Goal: Task Accomplishment & Management: Use online tool/utility

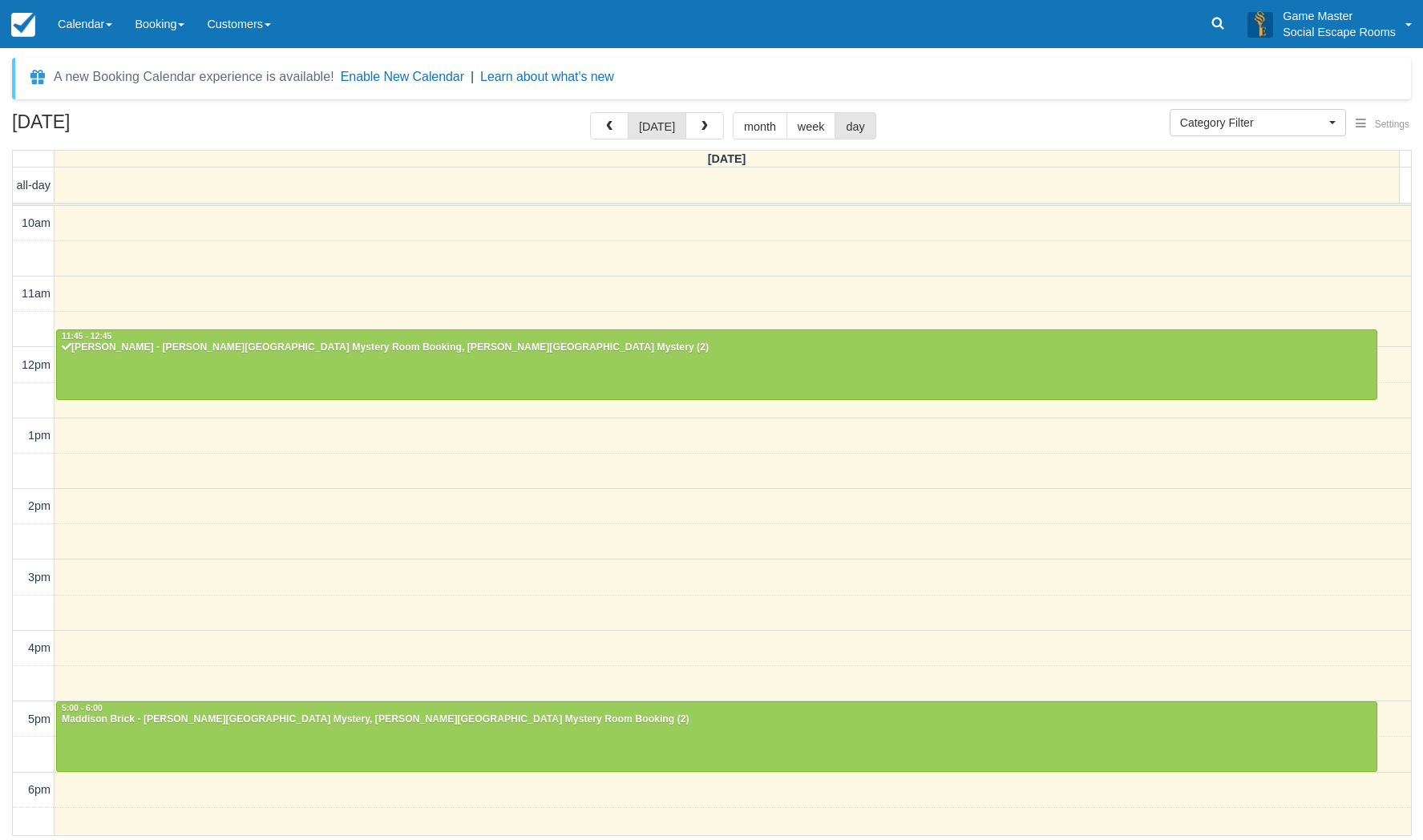
select select
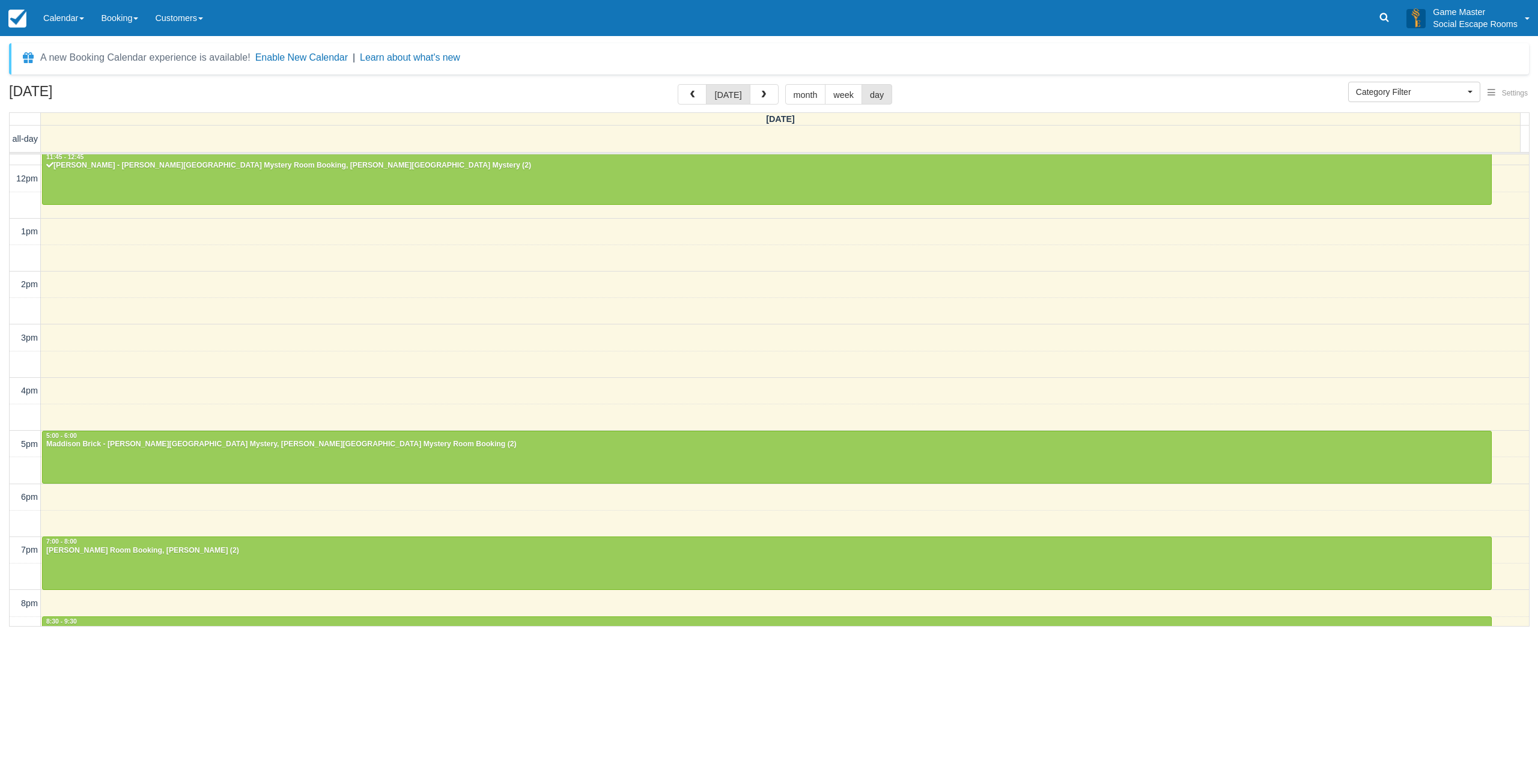
scroll to position [191, 0]
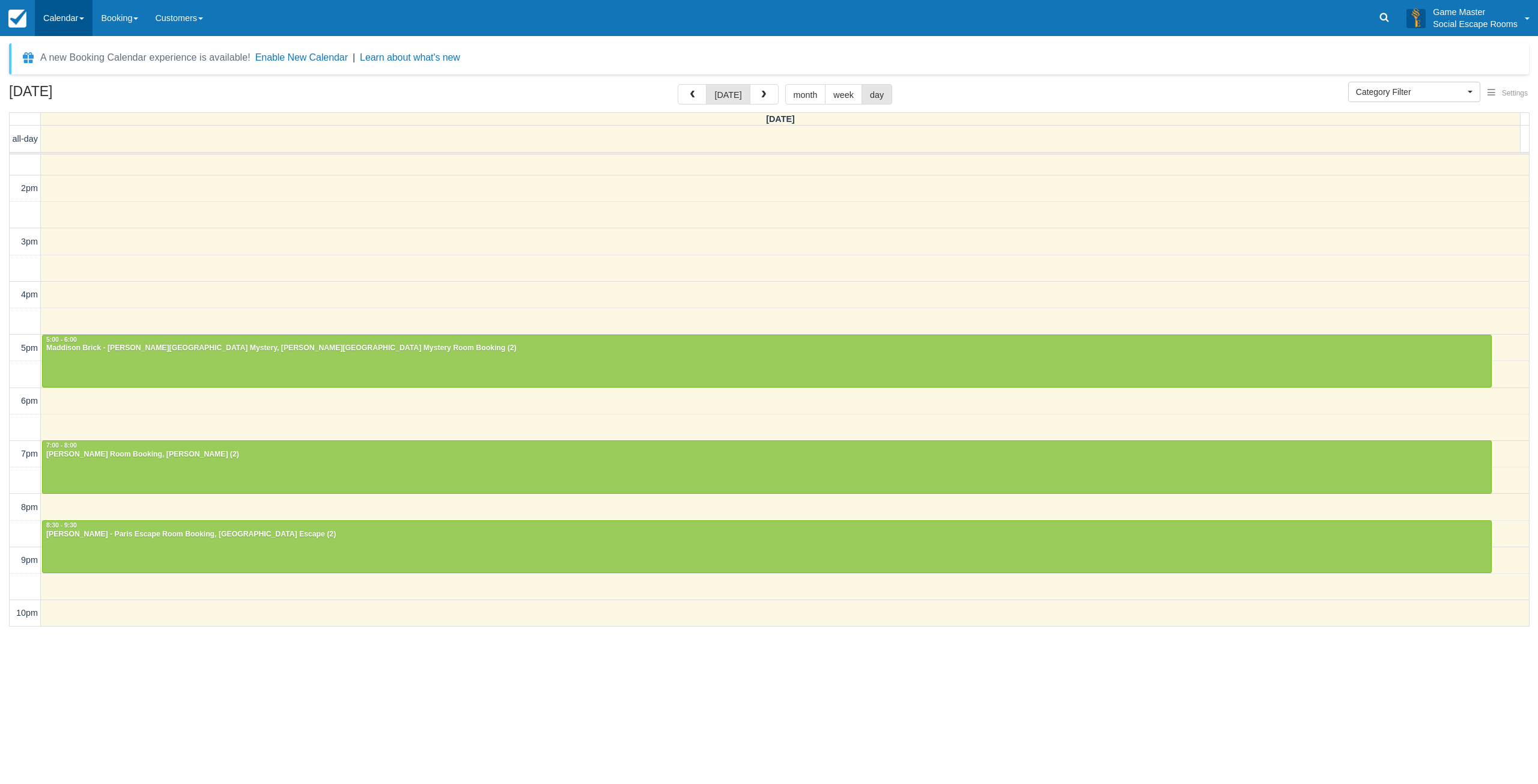
click at [86, 16] on link "Calendar" at bounding box center [64, 18] width 58 height 36
click at [96, 166] on link "Day" at bounding box center [82, 164] width 95 height 25
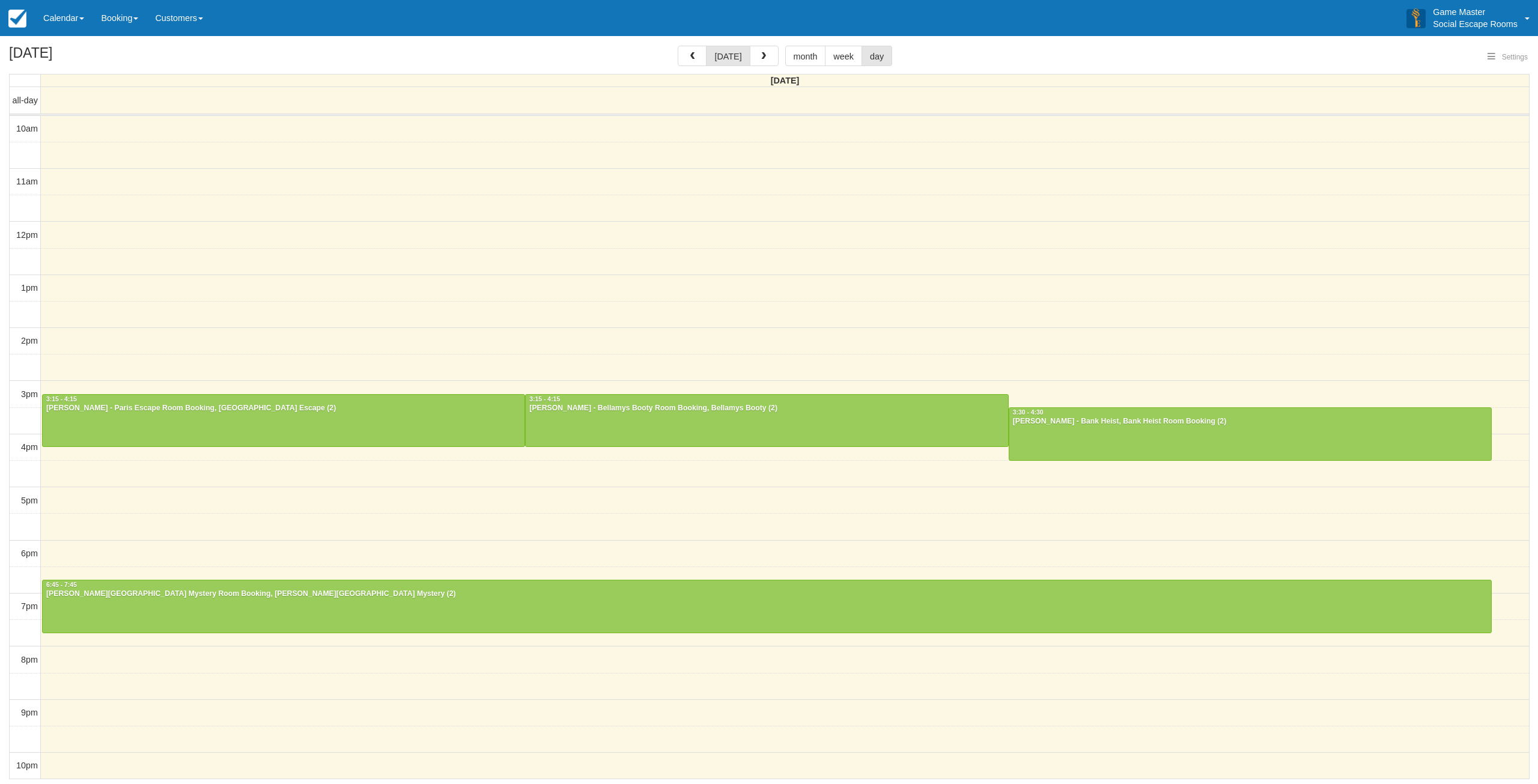
select select
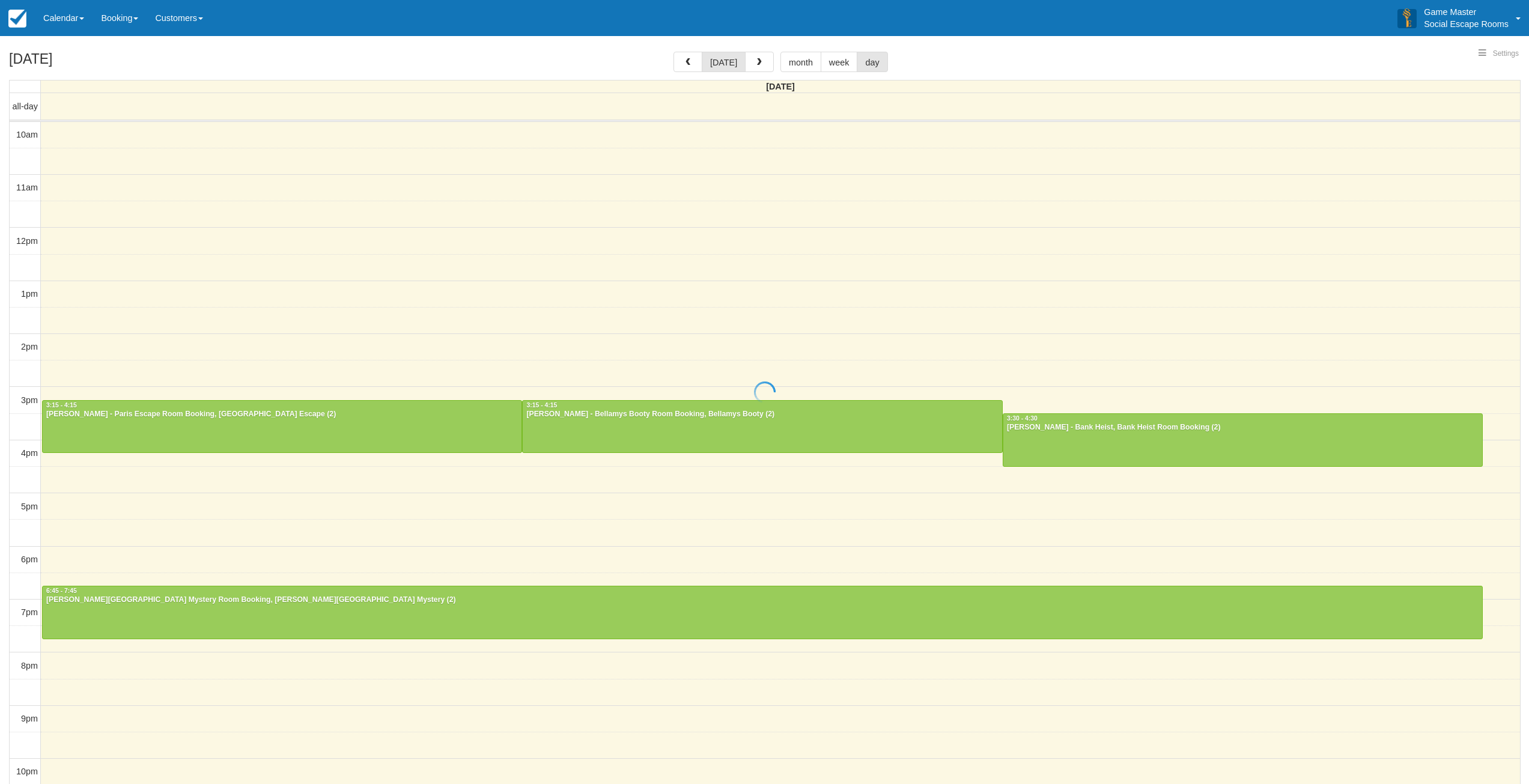
select select
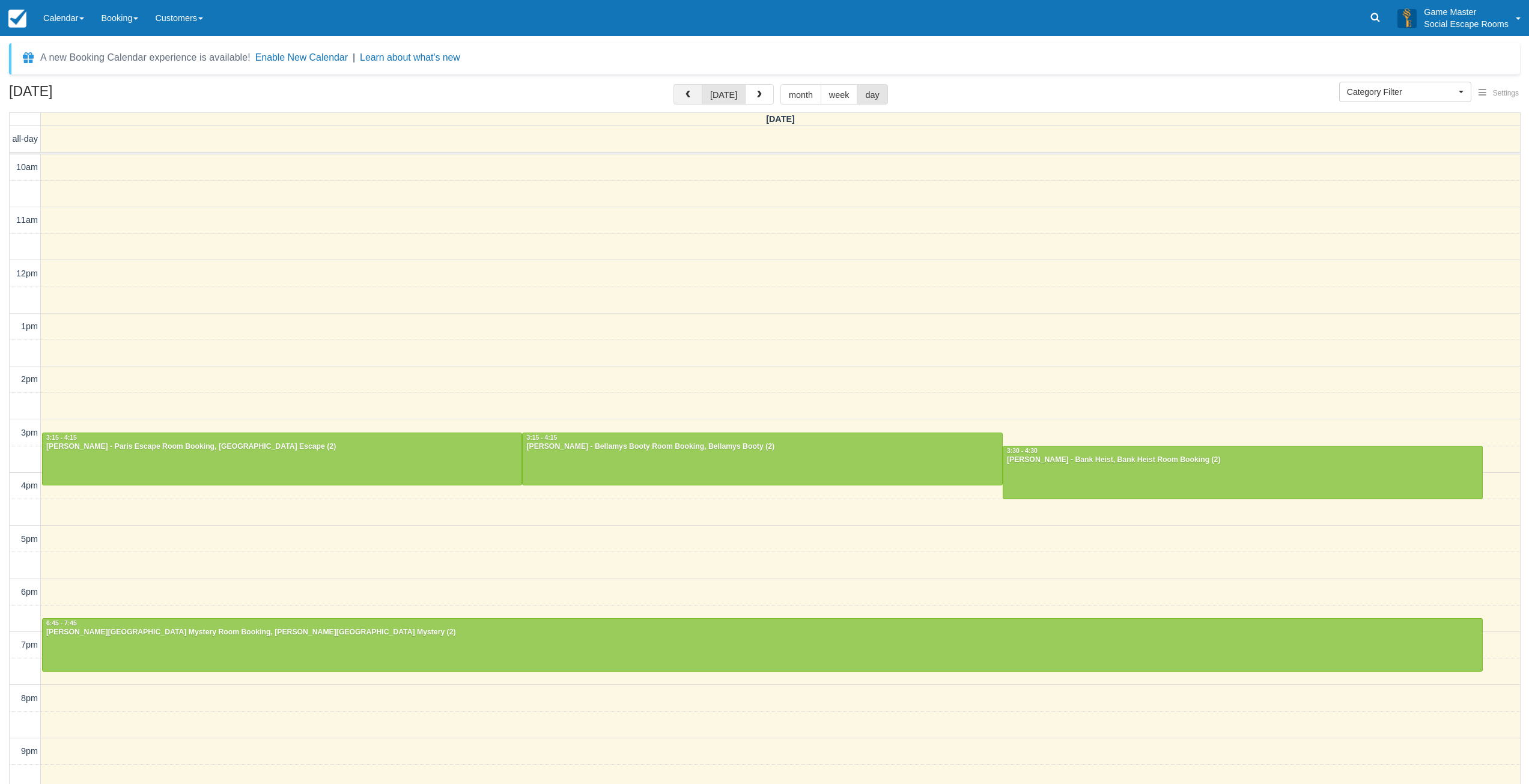
click at [690, 99] on button "button" at bounding box center [688, 94] width 29 height 20
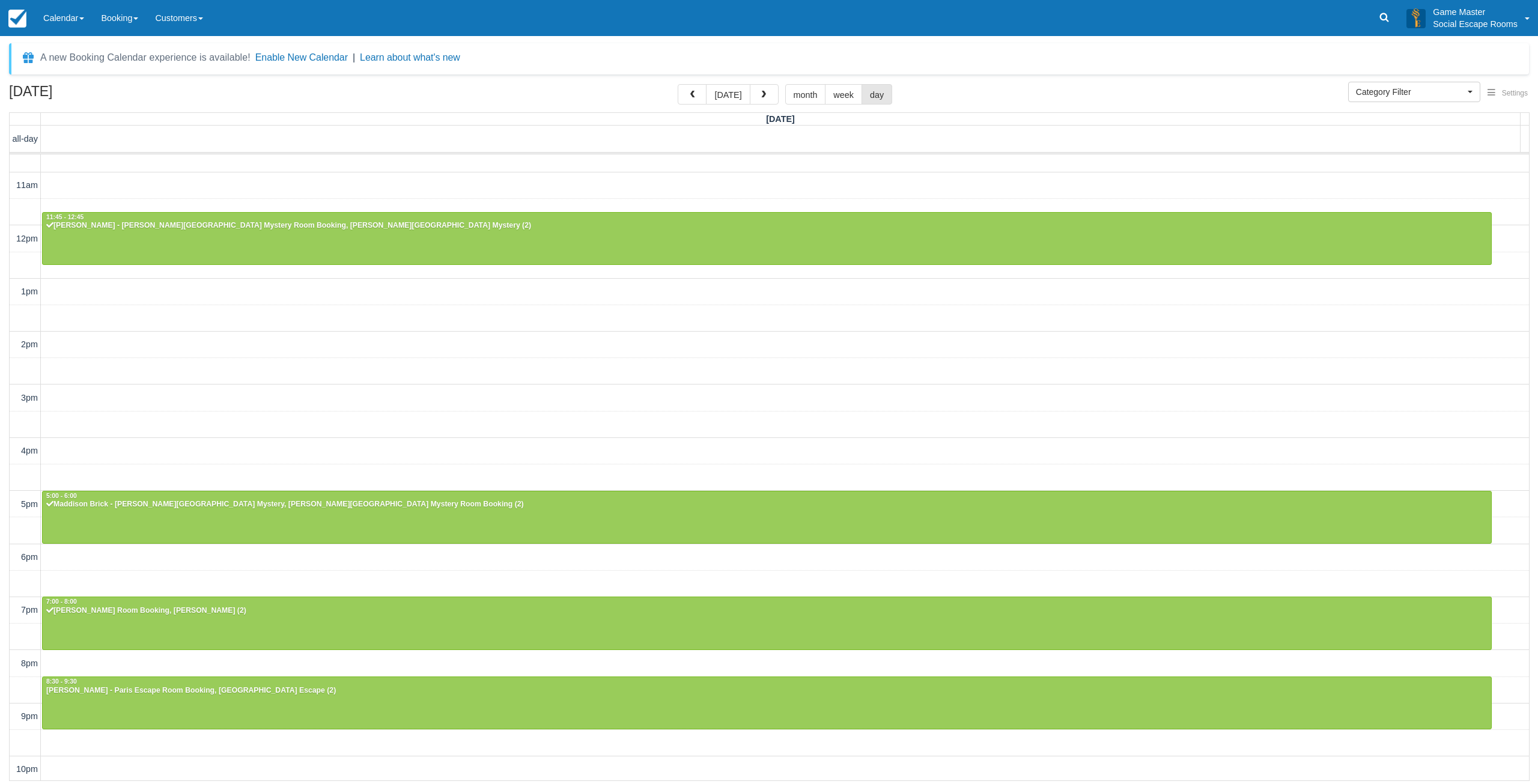
scroll to position [36, 0]
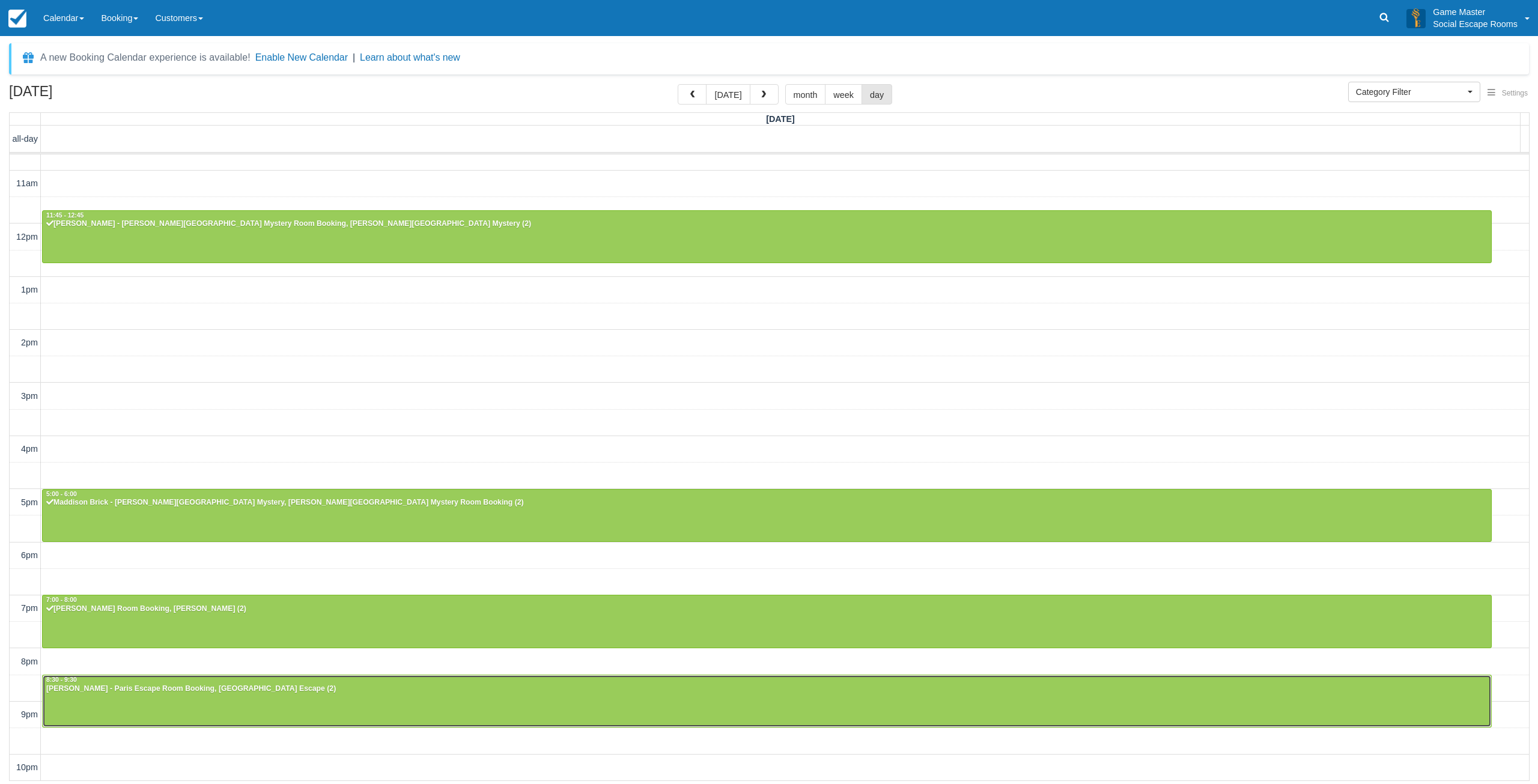
click at [148, 706] on div at bounding box center [767, 701] width 1449 height 52
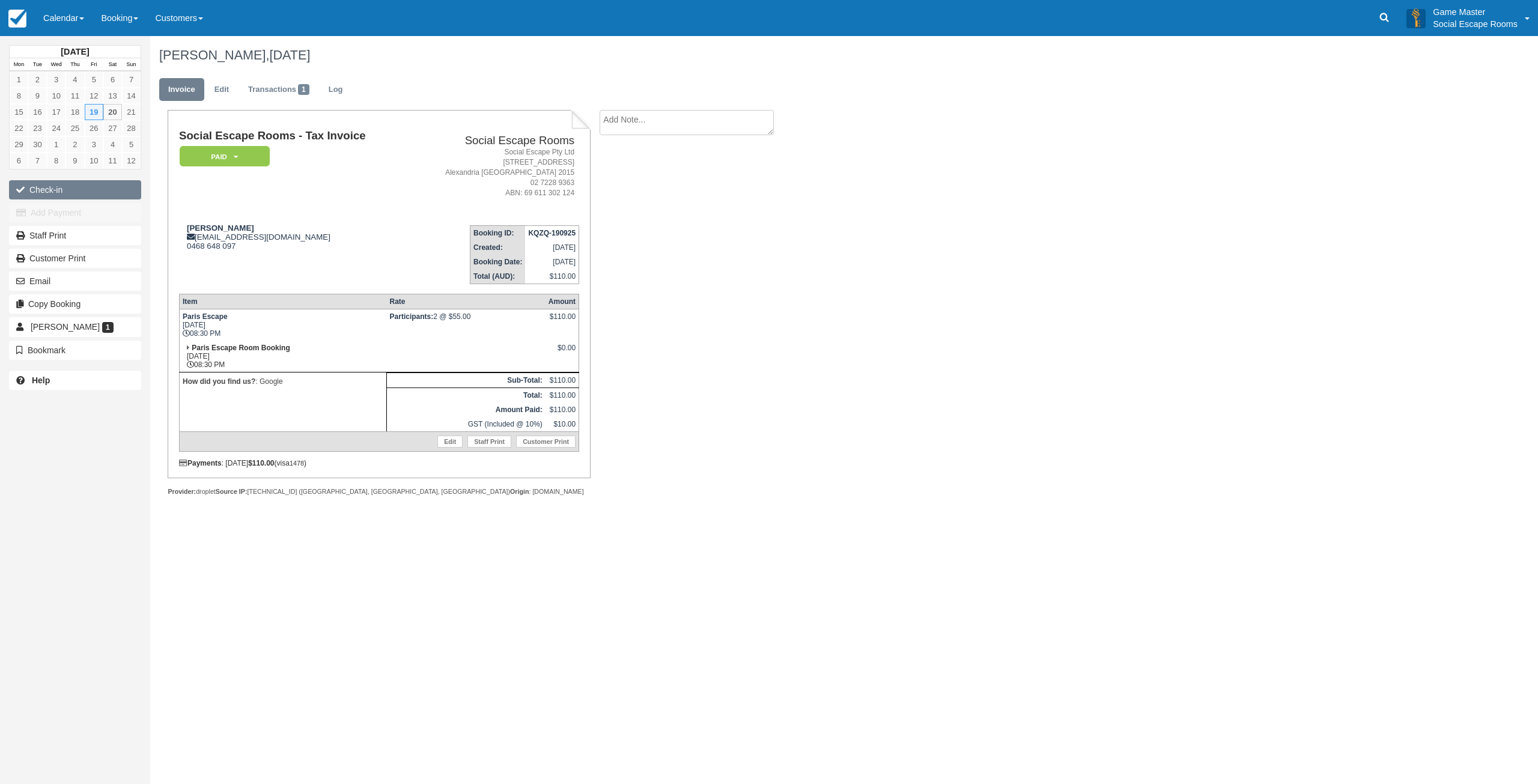
click at [107, 187] on button "Check-in" at bounding box center [75, 189] width 132 height 20
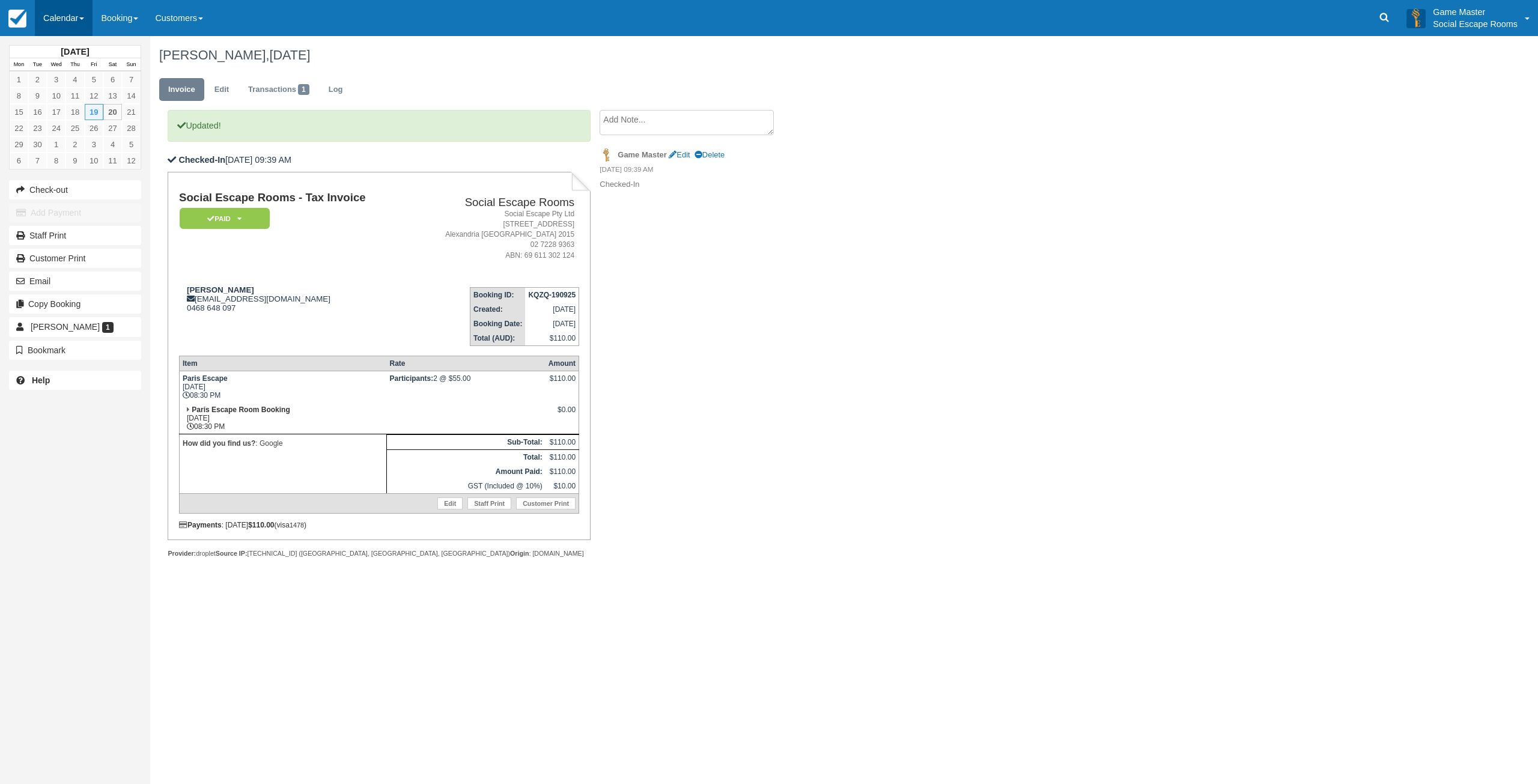
click at [62, 24] on link "Calendar" at bounding box center [64, 18] width 58 height 36
click at [43, 152] on link "Day" at bounding box center [82, 164] width 95 height 25
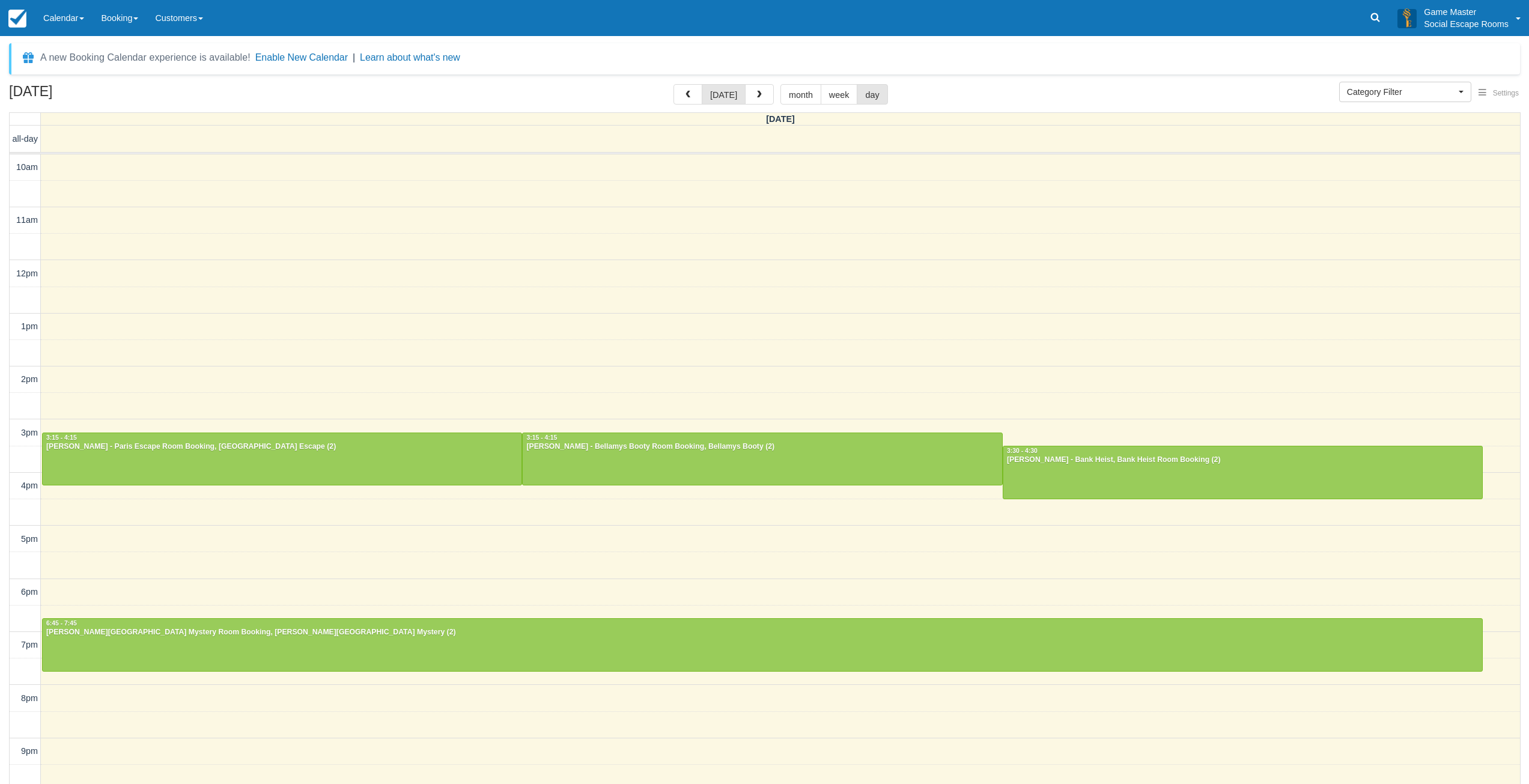
select select
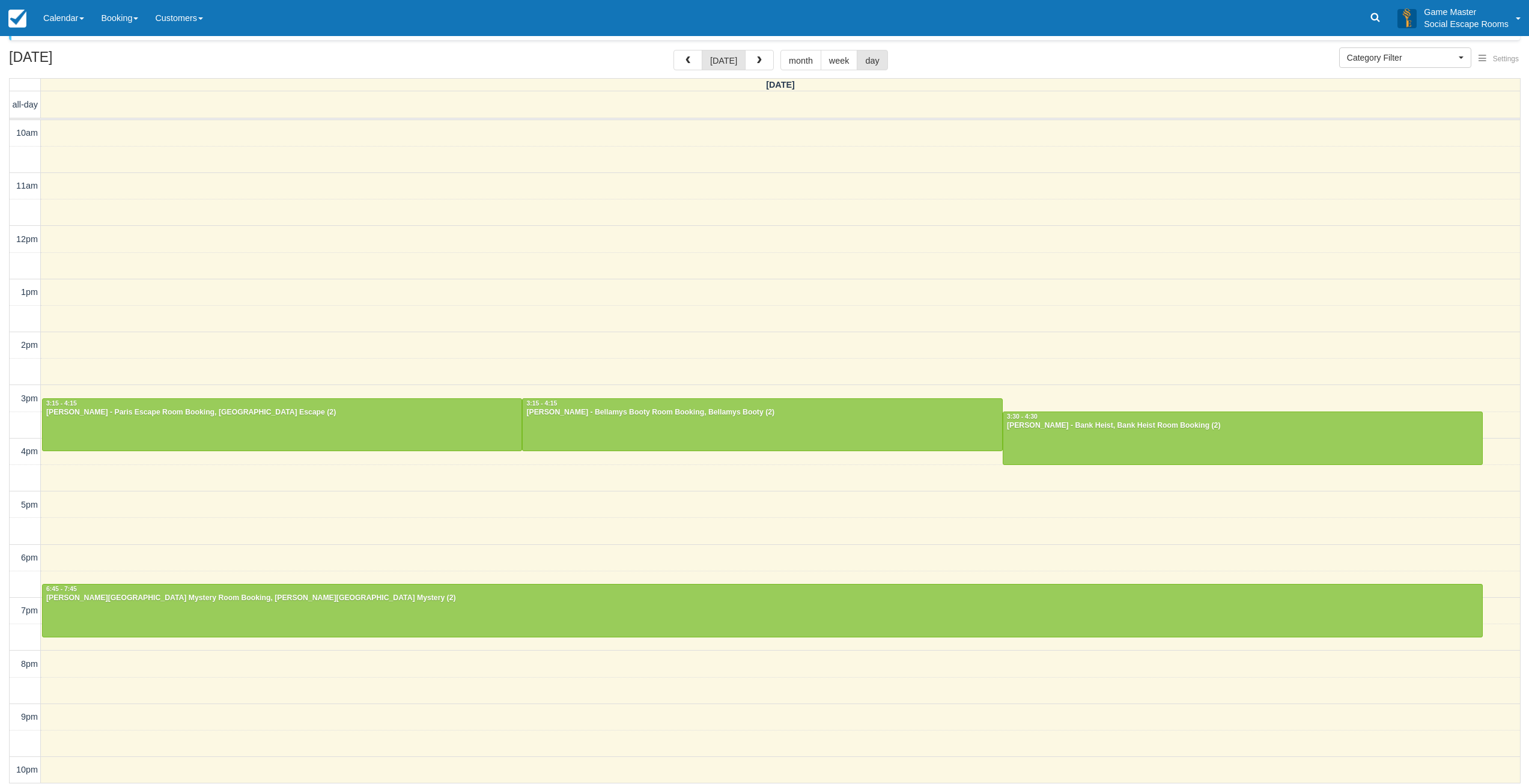
scroll to position [36, 0]
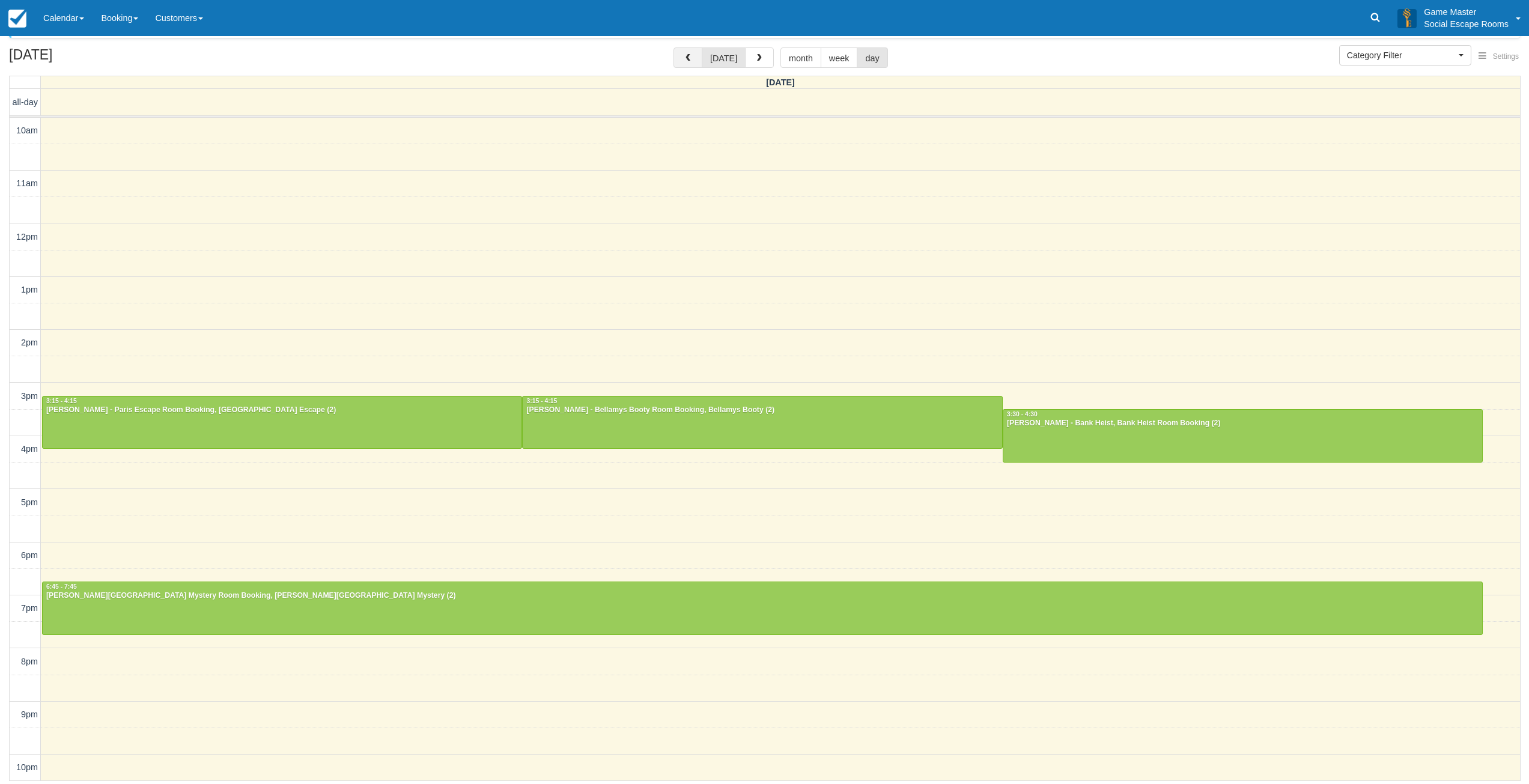
click at [680, 59] on button "button" at bounding box center [688, 57] width 29 height 20
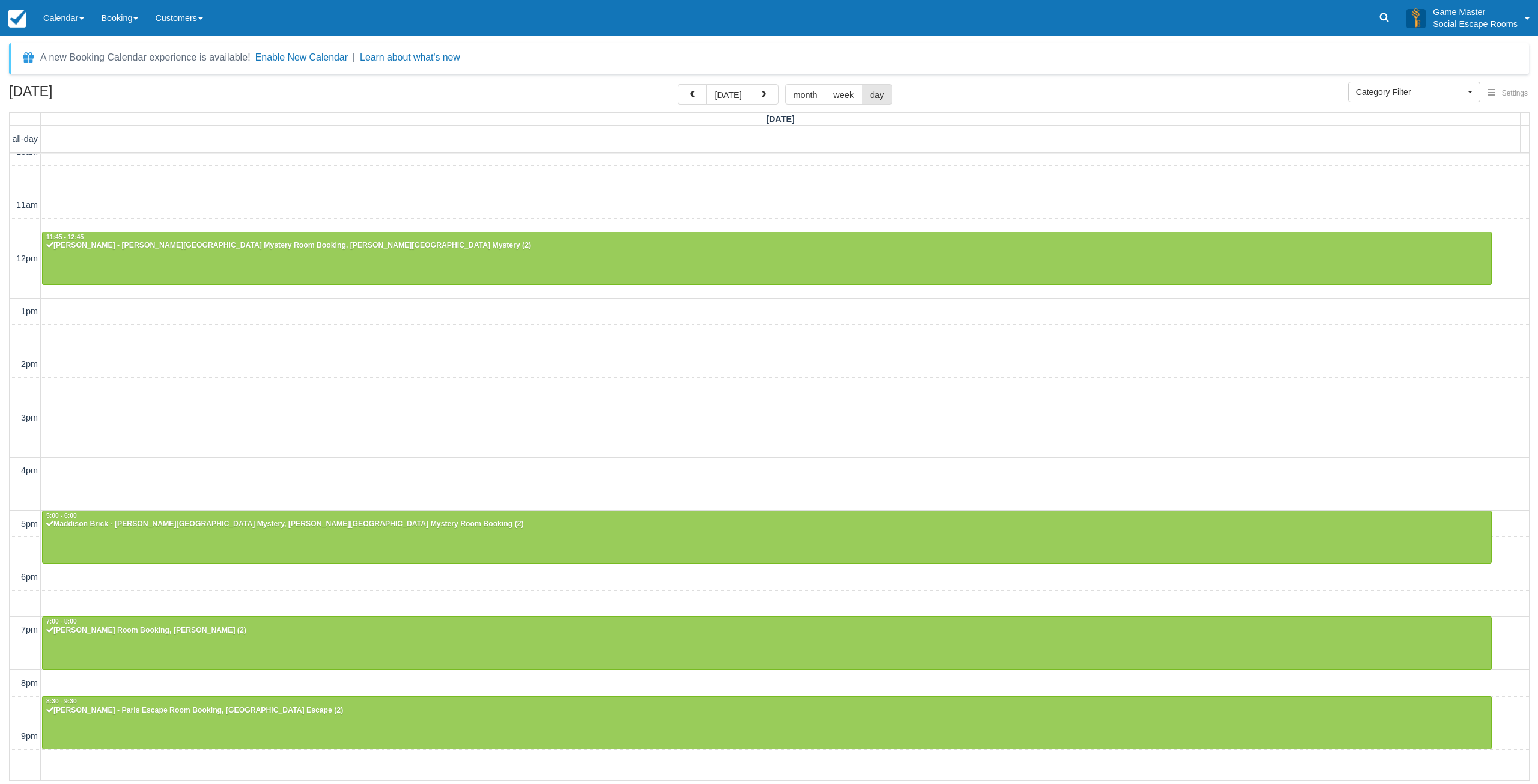
scroll to position [36, 0]
